Goal: Task Accomplishment & Management: Manage account settings

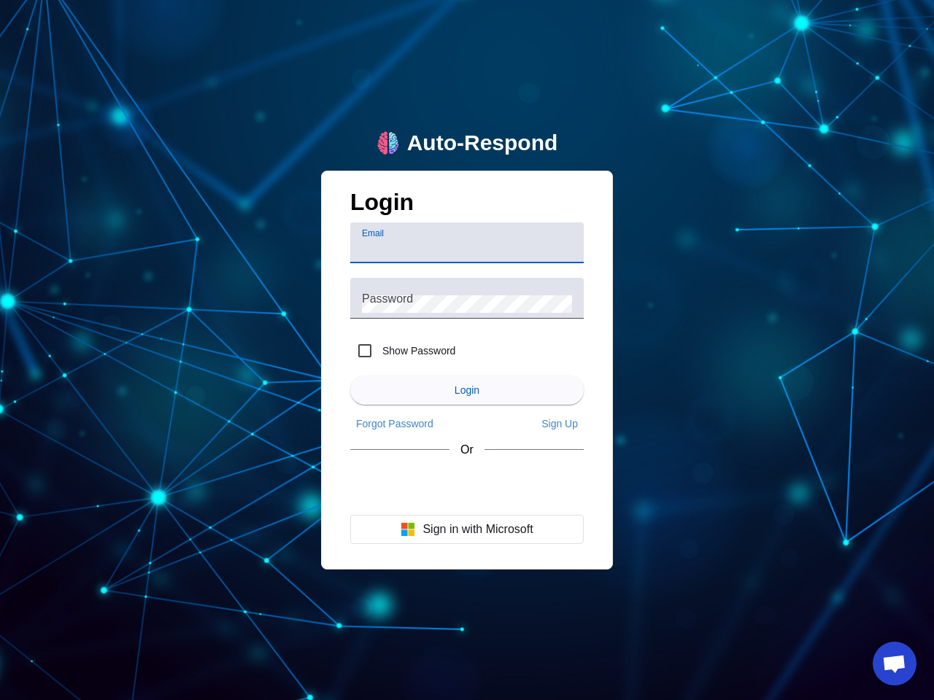
click at [467, 243] on input "Email" at bounding box center [467, 249] width 210 height 18
click at [403, 351] on label "Show Password" at bounding box center [417, 351] width 76 height 15
click at [379, 351] on input "Show Password" at bounding box center [364, 350] width 29 height 29
click at [365, 351] on input "Show Password" at bounding box center [364, 350] width 29 height 29
checkbox input "false"
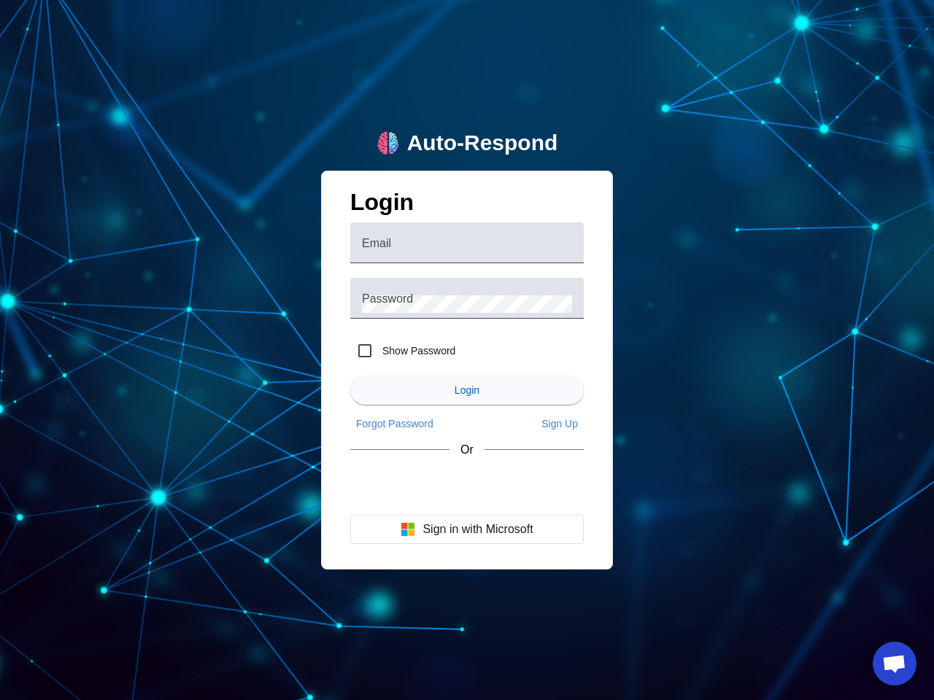
click at [467, 390] on span "Login" at bounding box center [467, 390] width 25 height 12
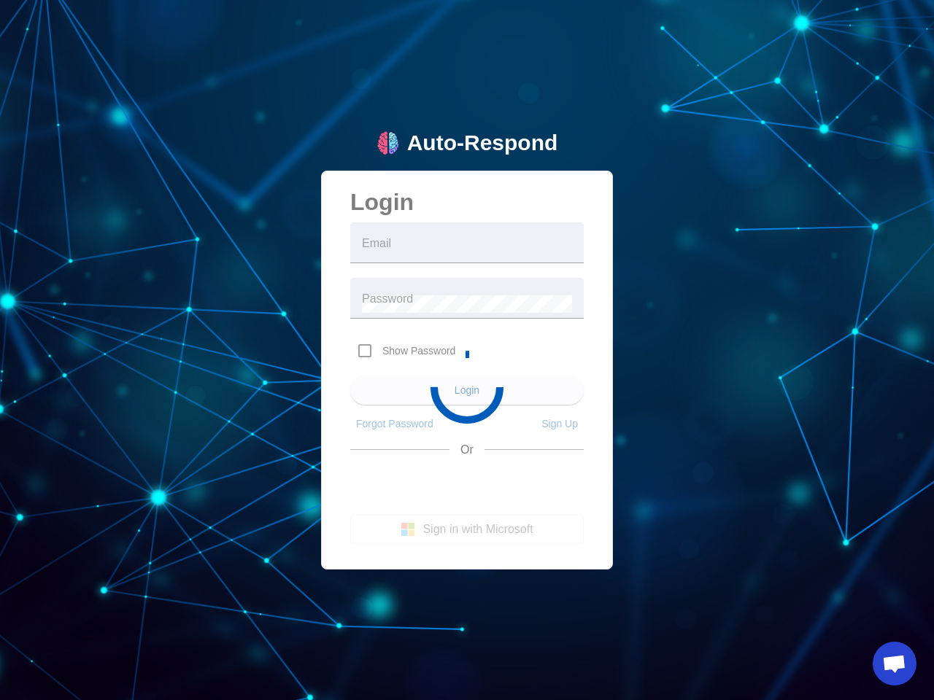
click at [395, 424] on app-main-login "Auto-Respond Login Email Password Show Password Login Forgot Password Sign Up O…" at bounding box center [467, 350] width 934 height 700
click at [560, 424] on app-main-login "Auto-Respond Login Email Password Show Password Login Forgot Password Sign Up O…" at bounding box center [467, 350] width 934 height 700
click at [467, 530] on app-main-login "Auto-Respond Login Email Password Show Password Login Forgot Password Sign Up O…" at bounding box center [467, 350] width 934 height 700
click at [894, 664] on span "Open chat" at bounding box center [894, 665] width 24 height 20
